Goal: Information Seeking & Learning: Learn about a topic

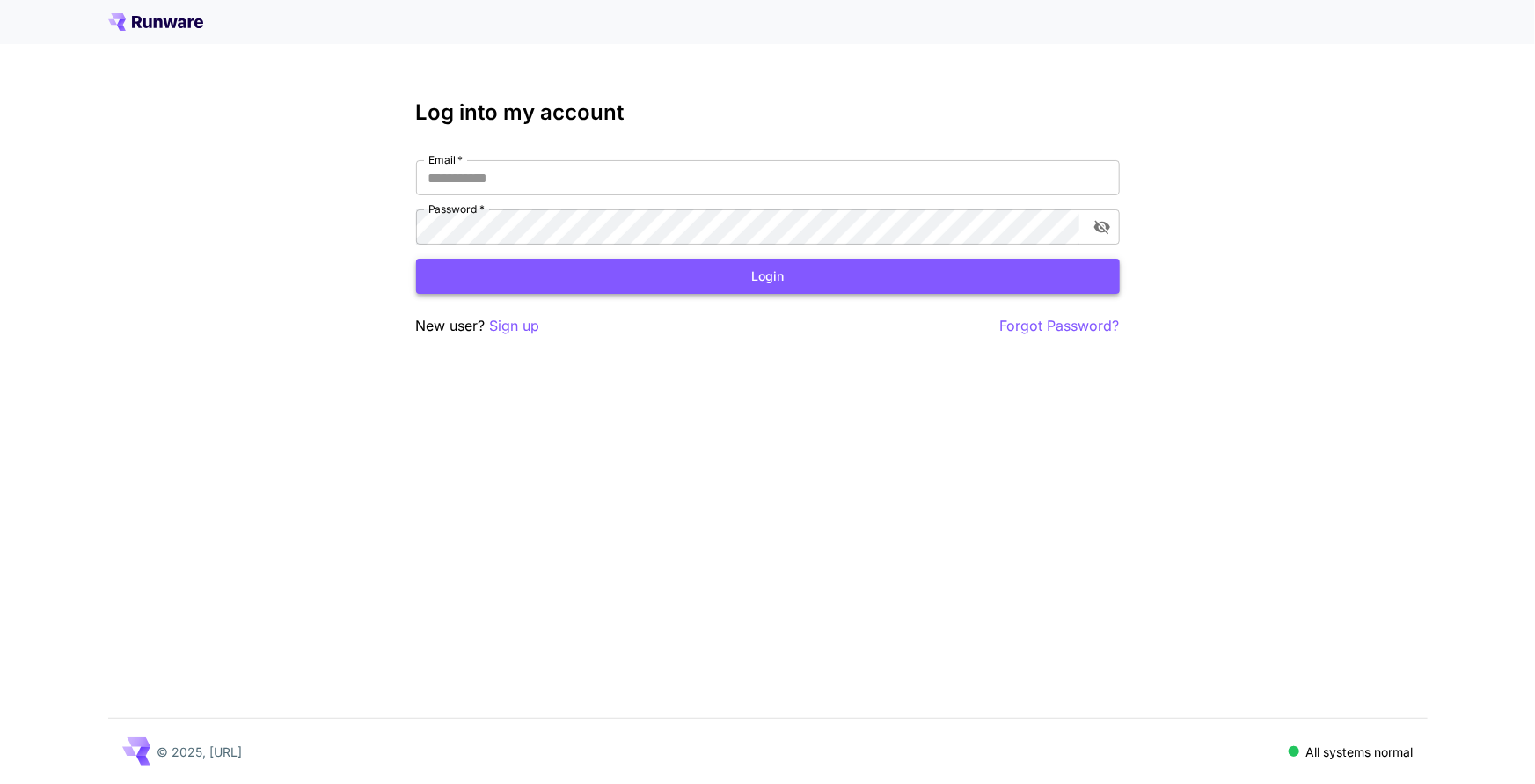
type input "**********"
click at [618, 290] on button "Login" at bounding box center [768, 276] width 704 height 36
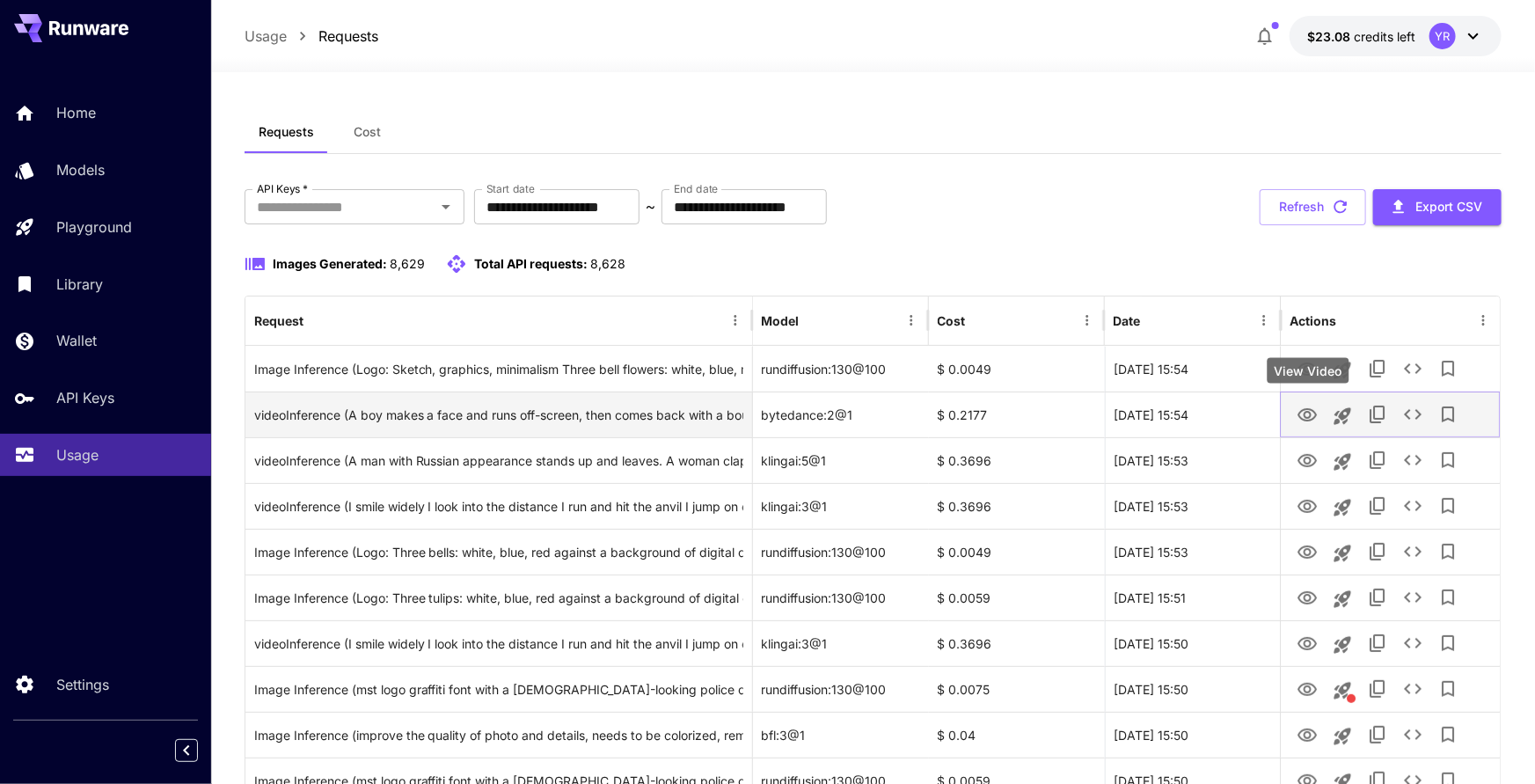
click at [1313, 415] on icon "View Video" at bounding box center [1307, 415] width 22 height 22
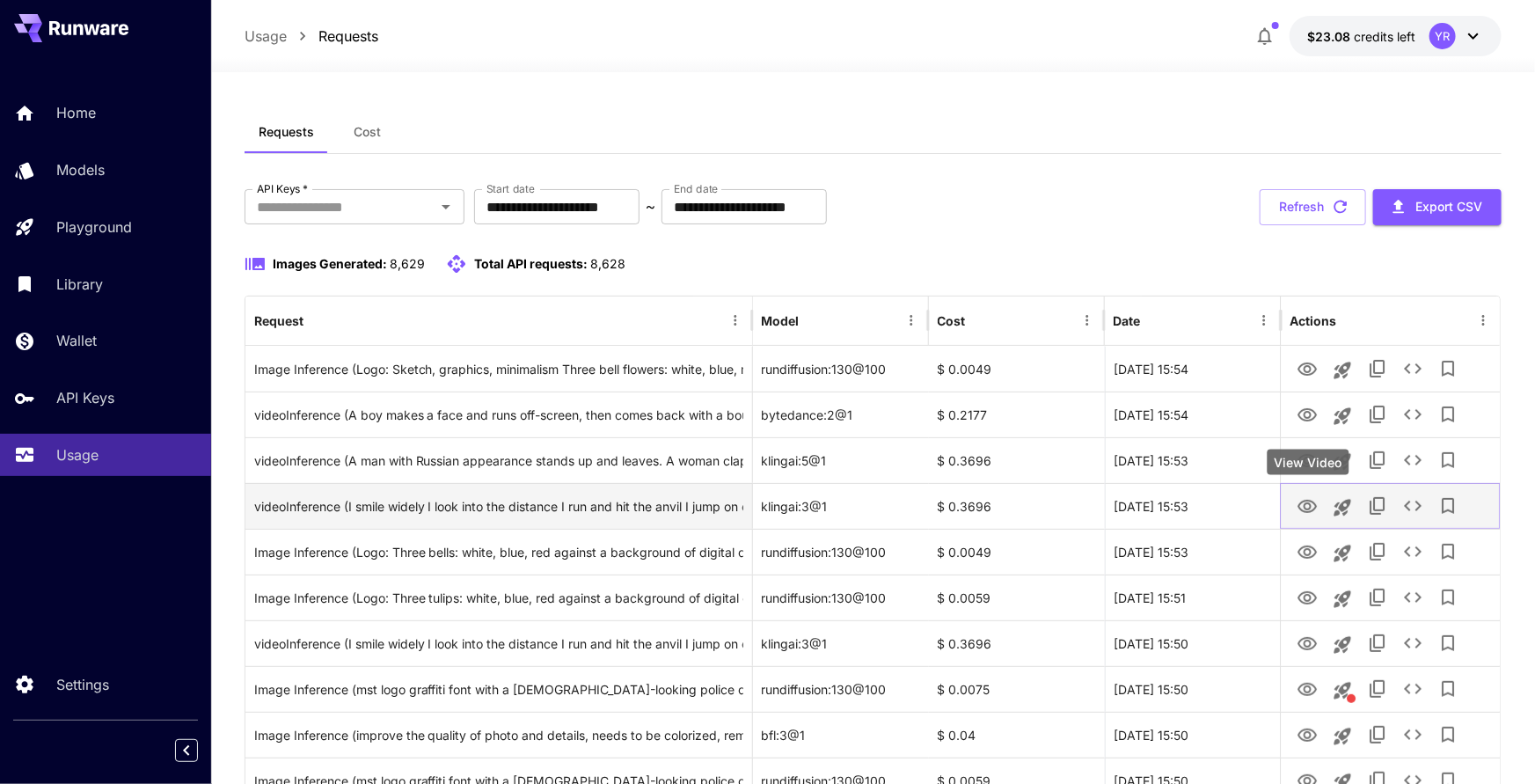
click at [1301, 507] on icon "View Video" at bounding box center [1307, 507] width 22 height 22
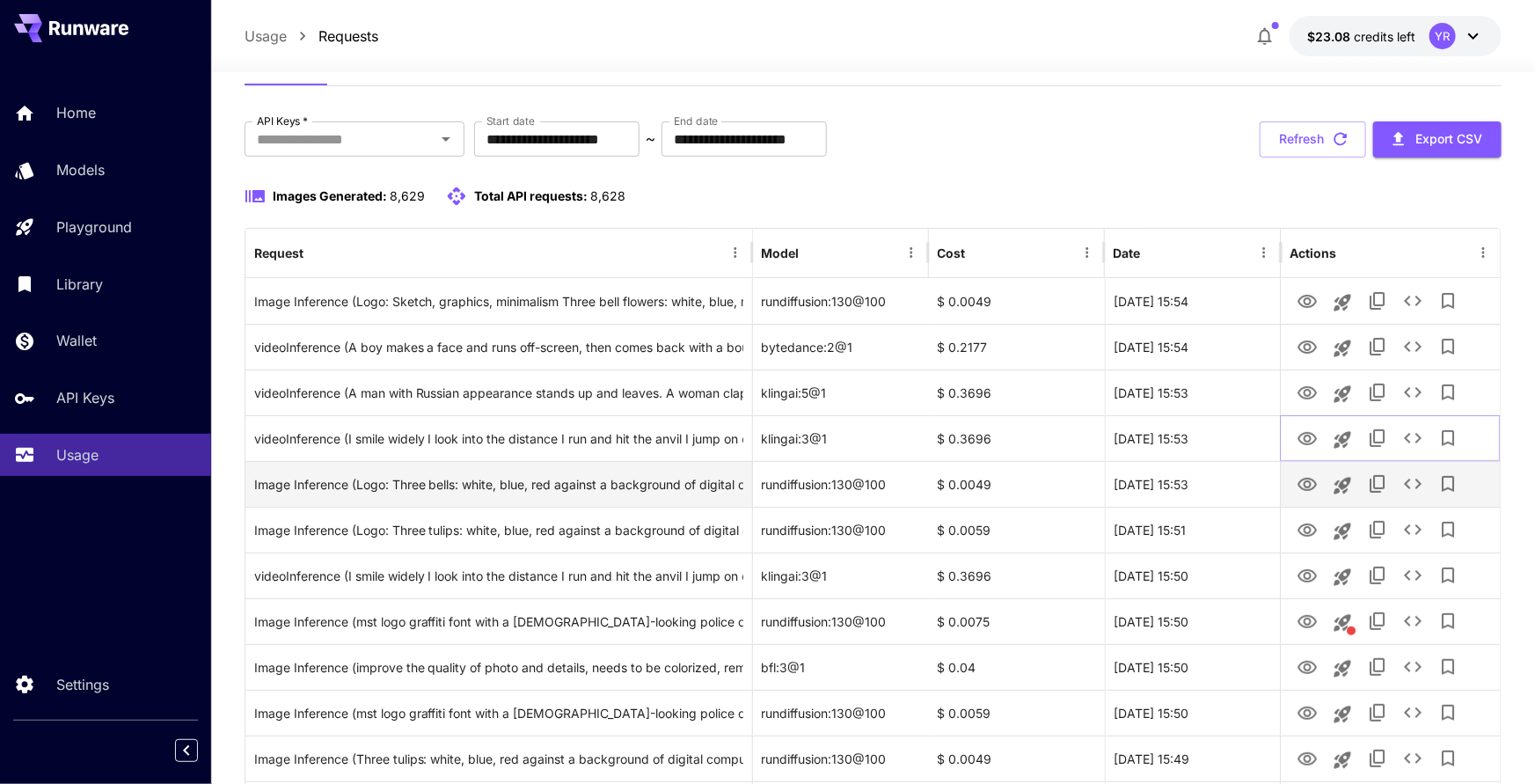
scroll to position [69, 0]
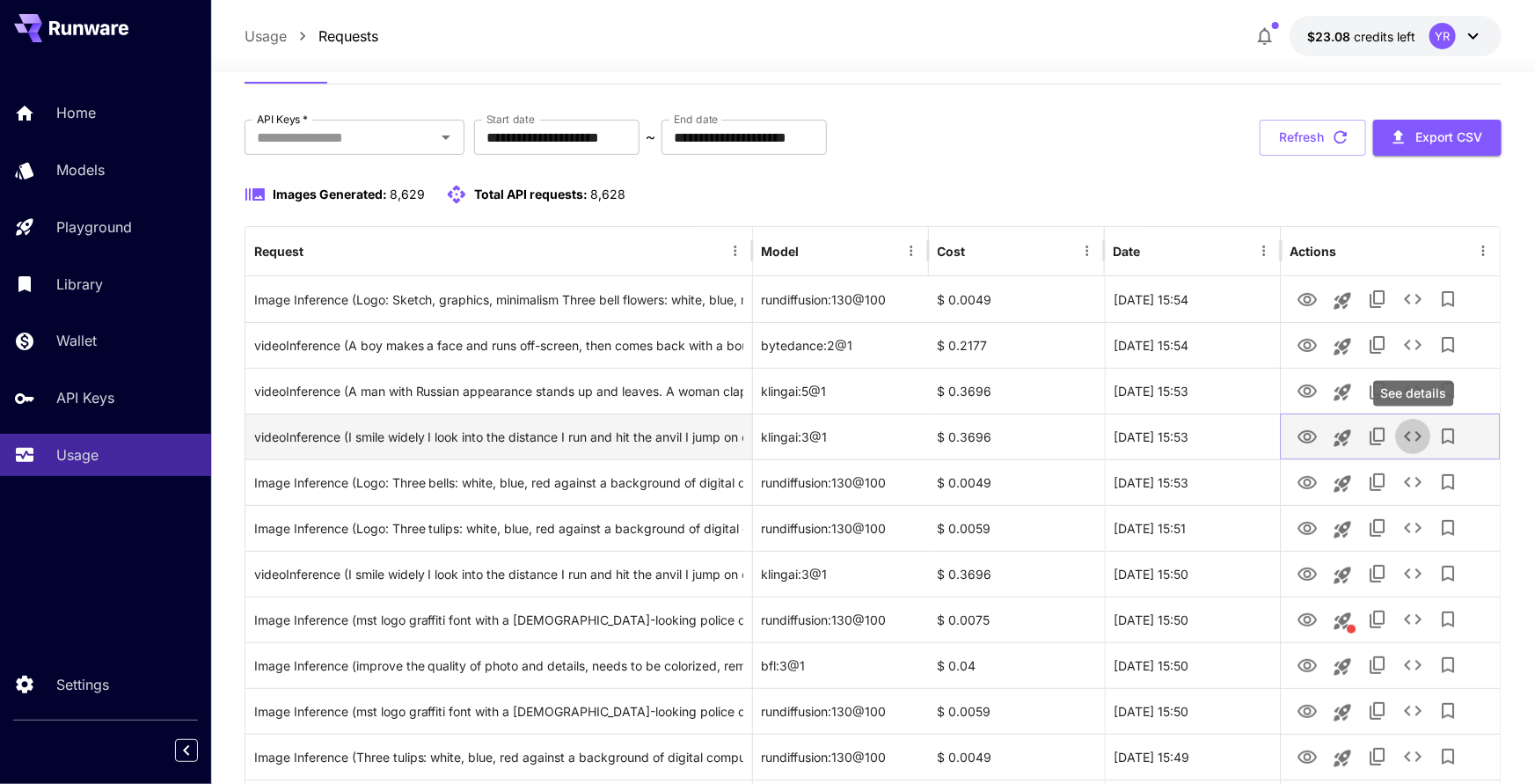
click at [1411, 438] on icon "See details" at bounding box center [1413, 436] width 22 height 22
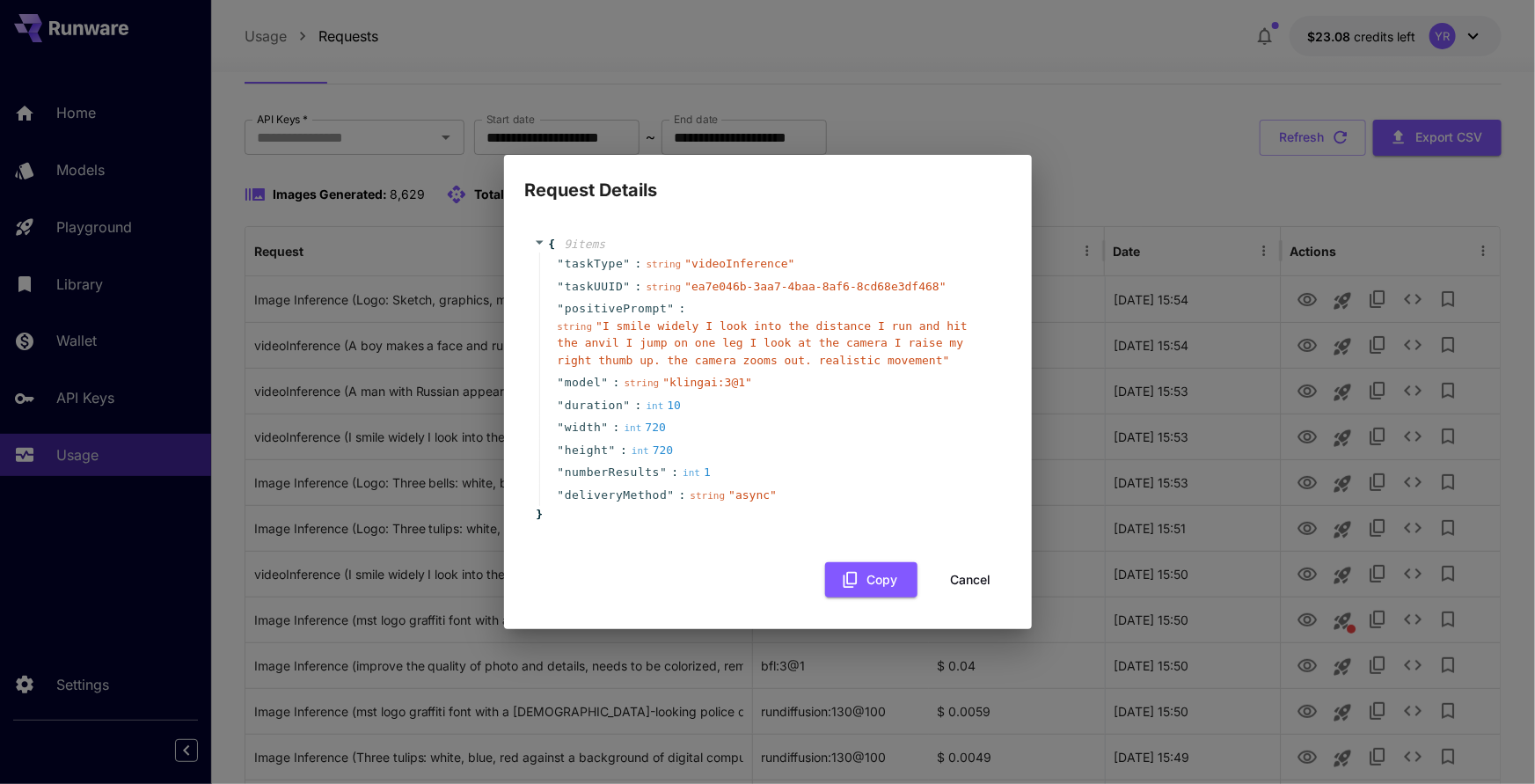
click at [956, 576] on button "Cancel" at bounding box center [971, 580] width 79 height 36
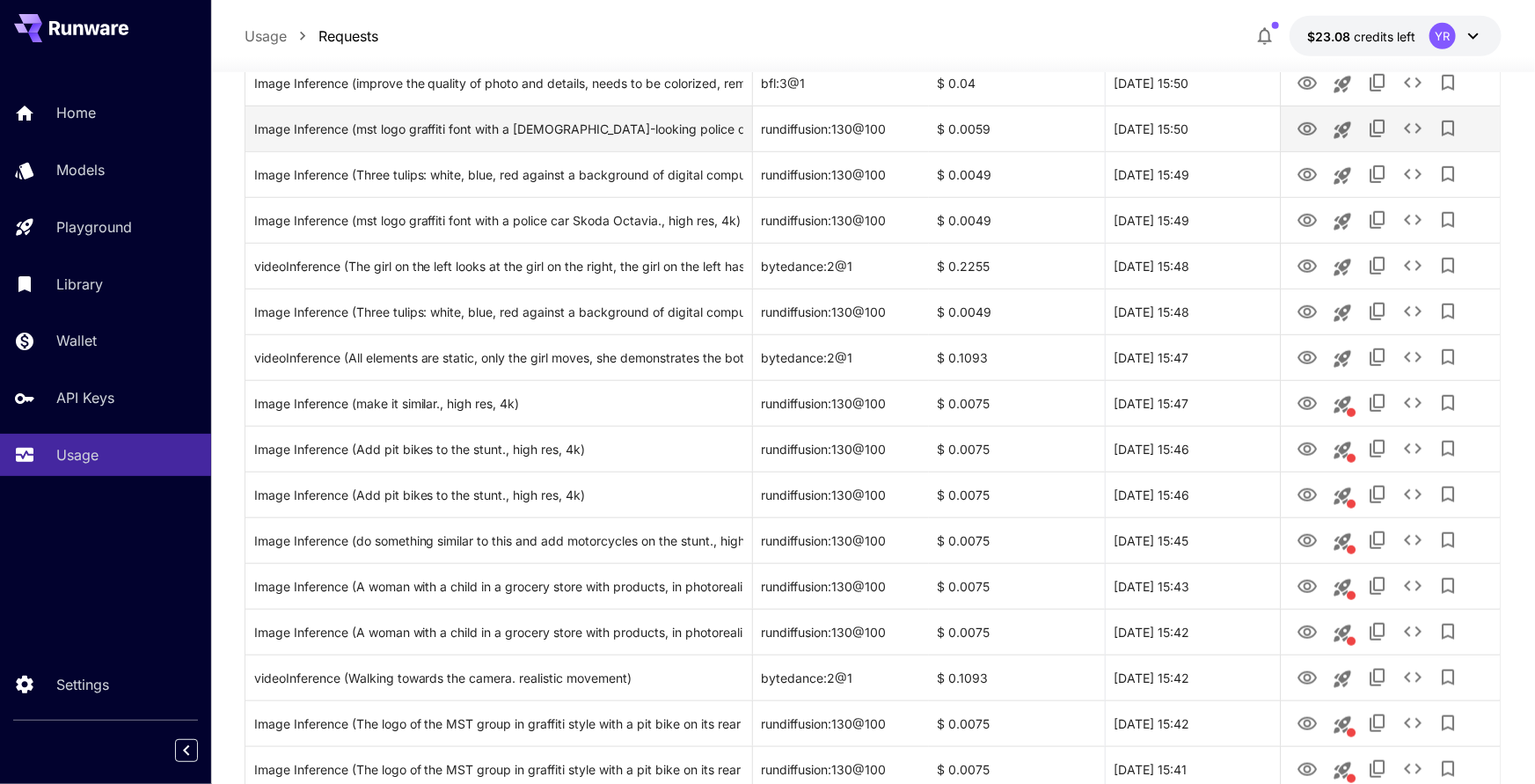
scroll to position [689, 0]
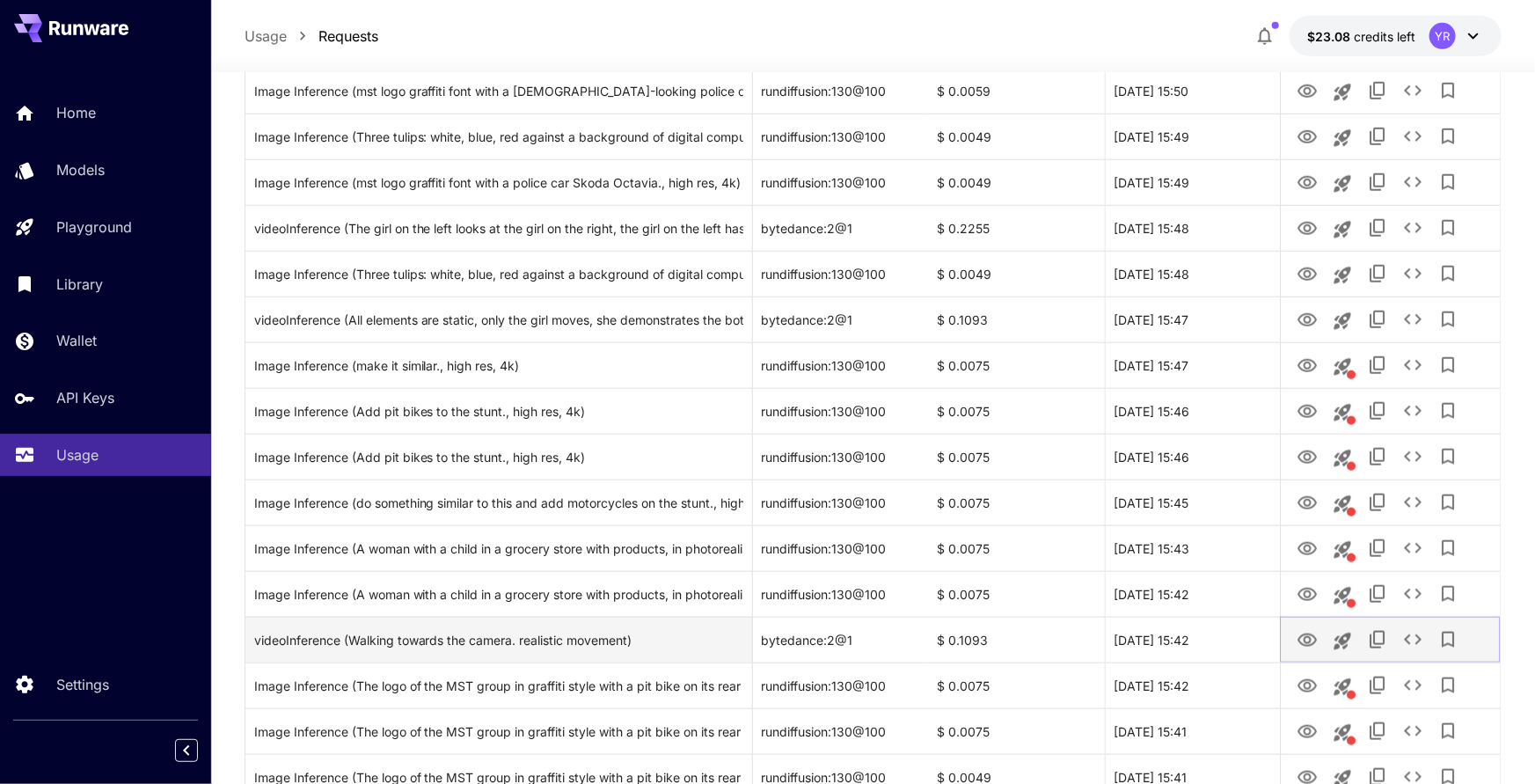
click at [1301, 636] on icon "View Video" at bounding box center [1307, 640] width 20 height 13
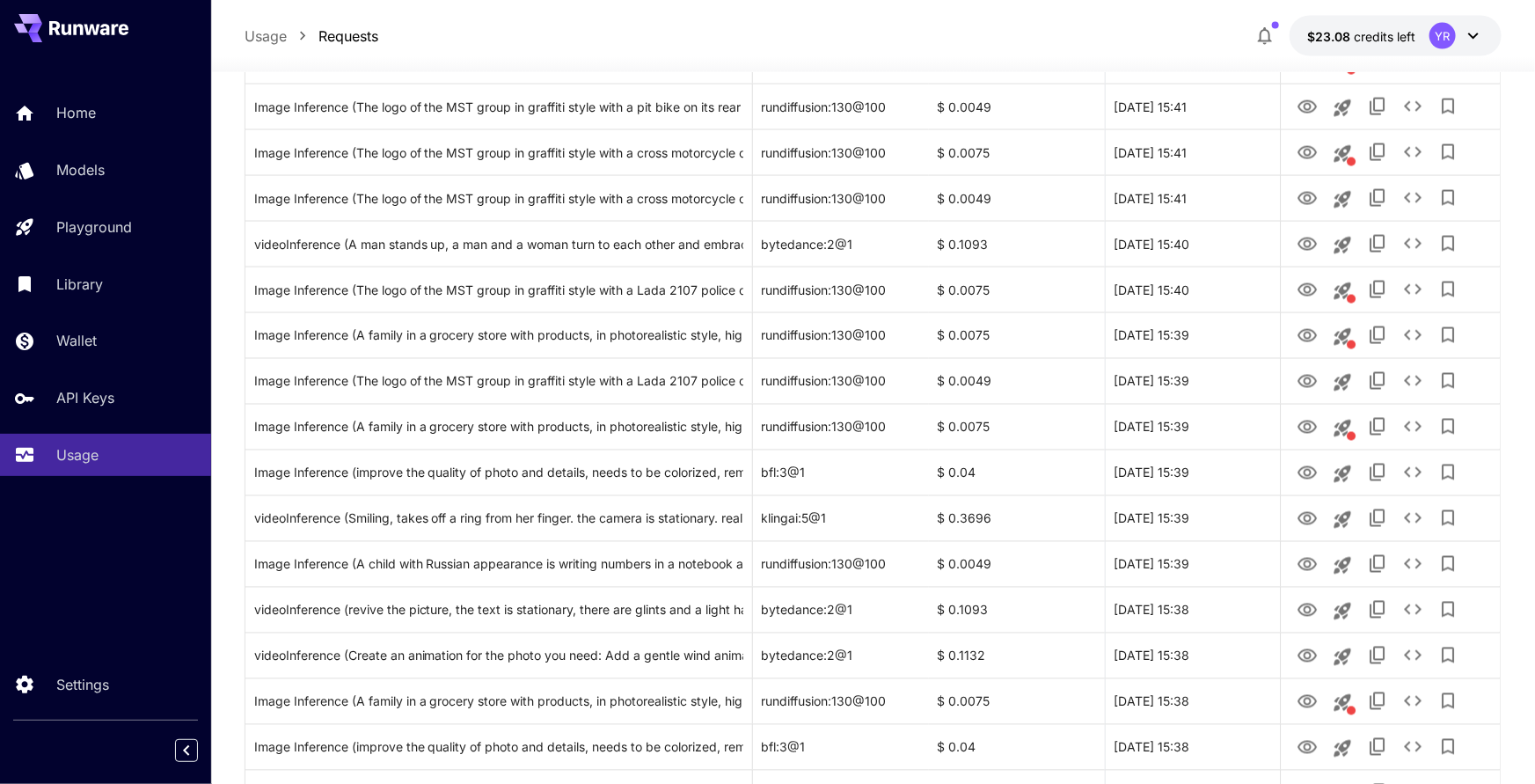
scroll to position [1363, 0]
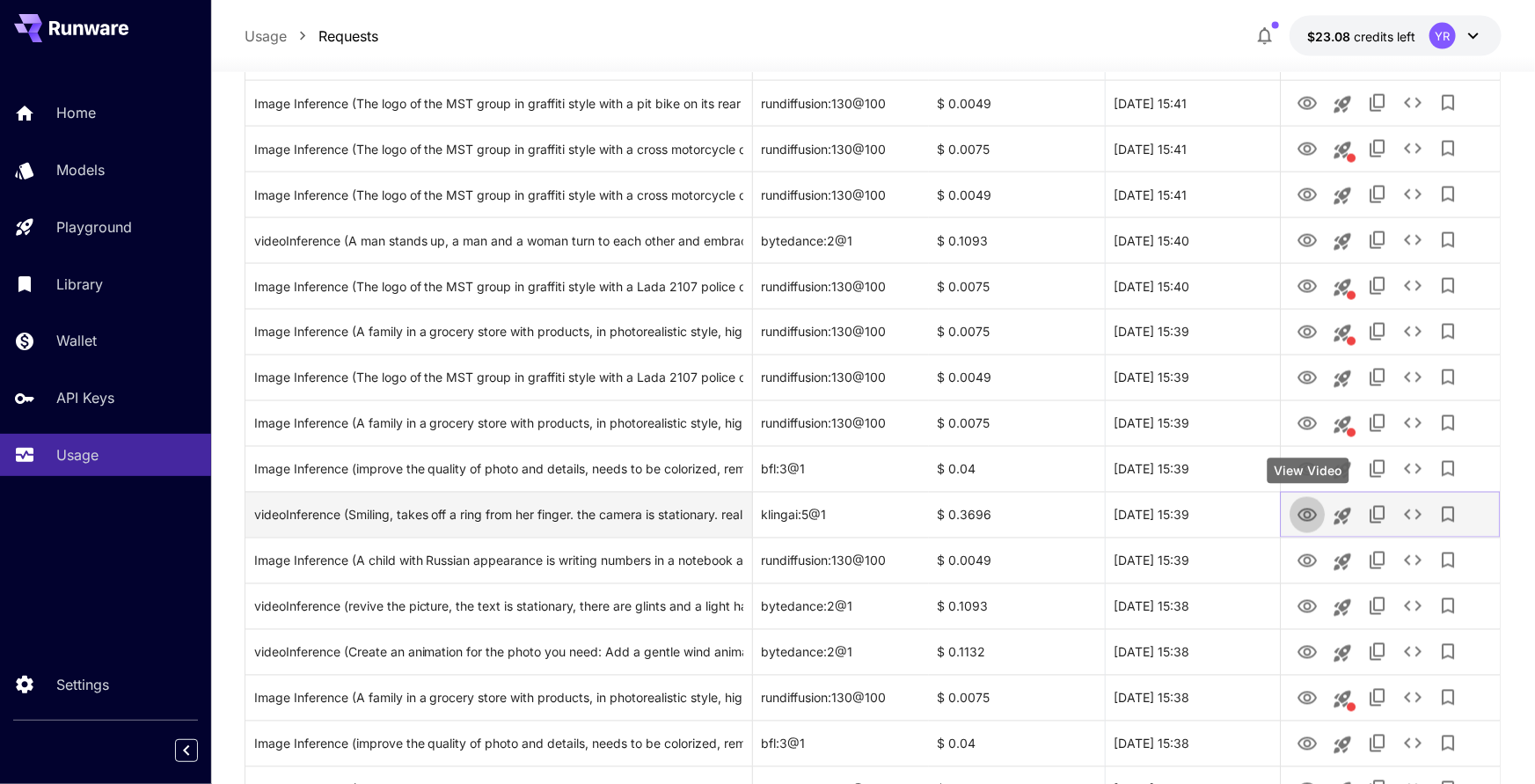
click at [1303, 515] on icon "View Video" at bounding box center [1307, 515] width 22 height 22
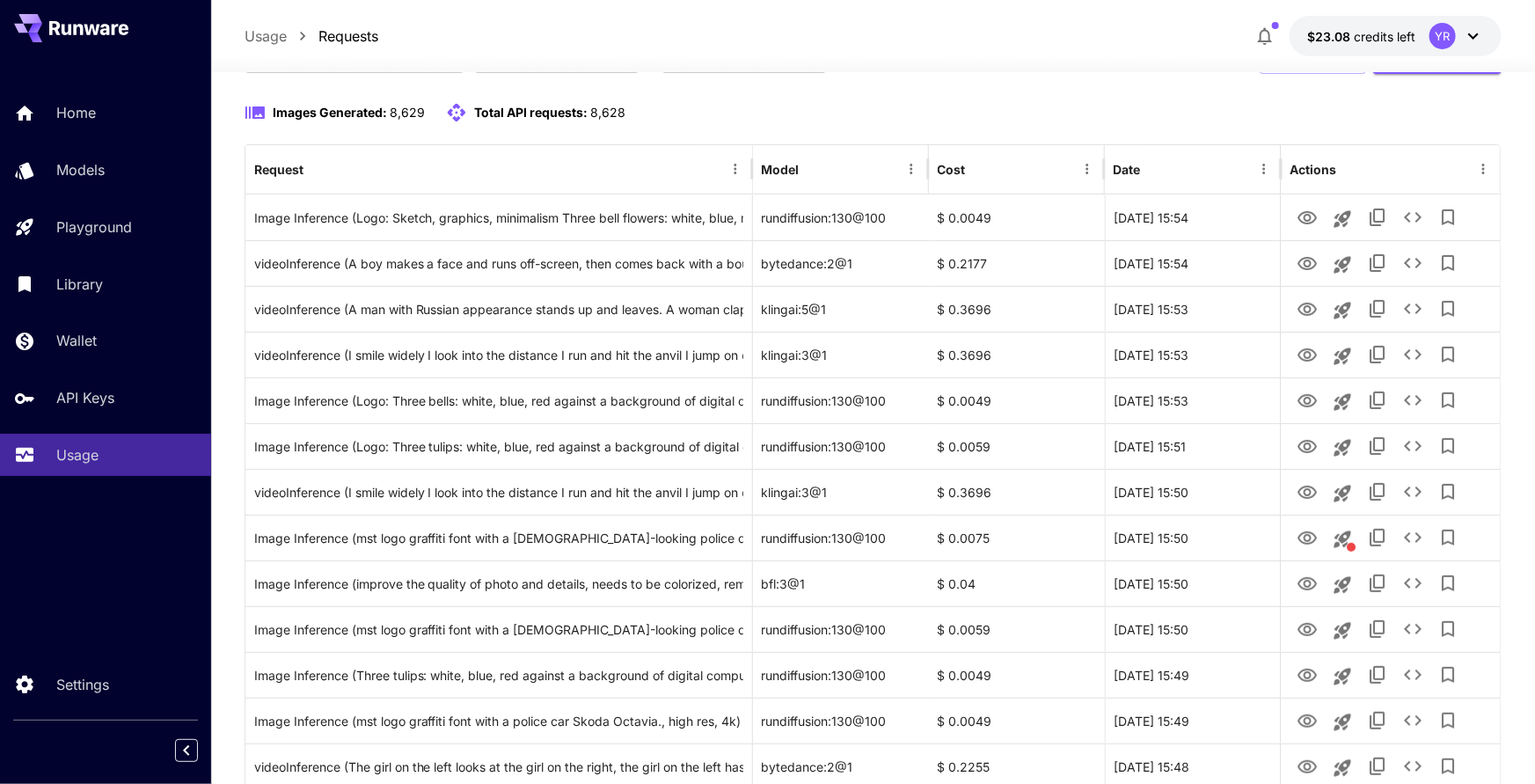
scroll to position [0, 0]
